Goal: Navigation & Orientation: Find specific page/section

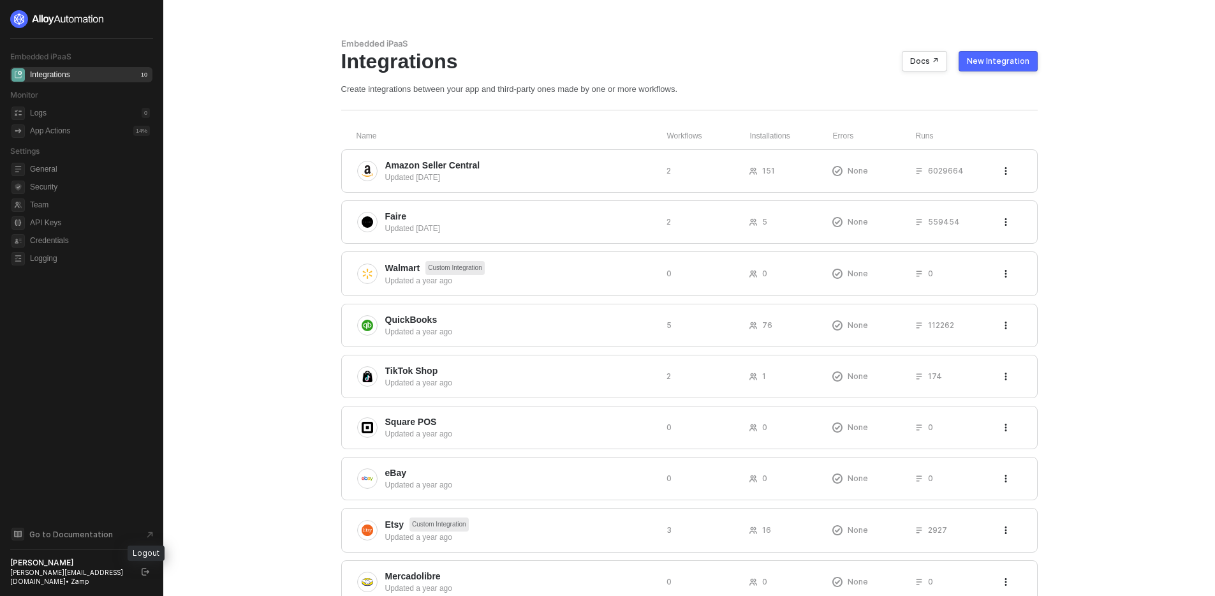
click at [151, 579] on button "button" at bounding box center [145, 571] width 15 height 15
